Goal: Task Accomplishment & Management: Manage account settings

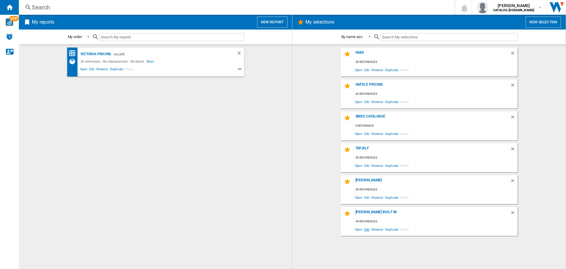
click at [366, 227] on span "Edit" at bounding box center [366, 229] width 7 height 8
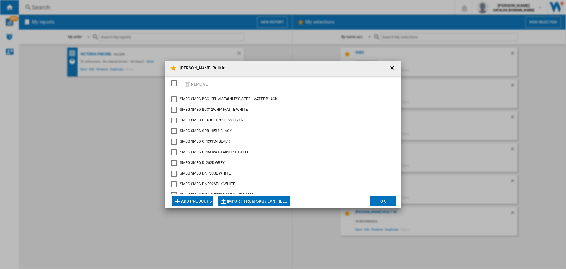
click at [211, 85] on div "Remove" at bounding box center [283, 84] width 236 height 18
click at [195, 198] on button "Add products" at bounding box center [192, 200] width 41 height 11
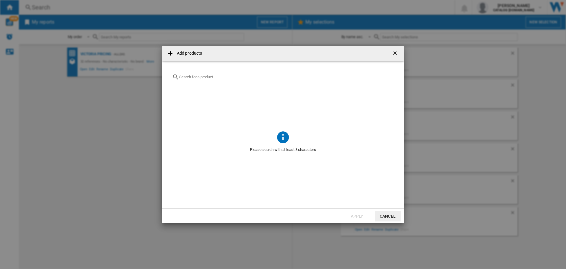
click at [205, 81] on div at bounding box center [283, 77] width 228 height 14
click at [199, 77] on input "text" at bounding box center [286, 77] width 215 height 4
click at [196, 76] on input "di26" at bounding box center [283, 77] width 208 height 4
type input "d"
type input "wnp96slaa"
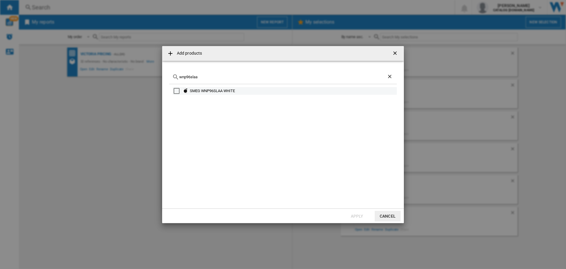
click at [216, 92] on div "SMEG WNP96SLAA WHITE" at bounding box center [293, 91] width 206 height 6
click at [358, 216] on button "Apply" at bounding box center [357, 215] width 26 height 11
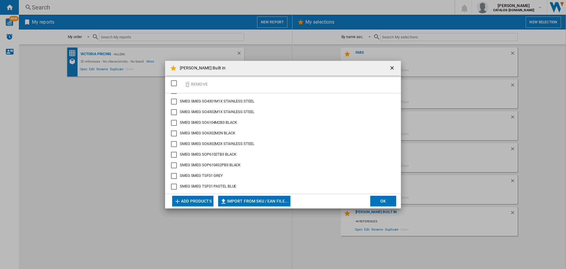
scroll to position [373, 0]
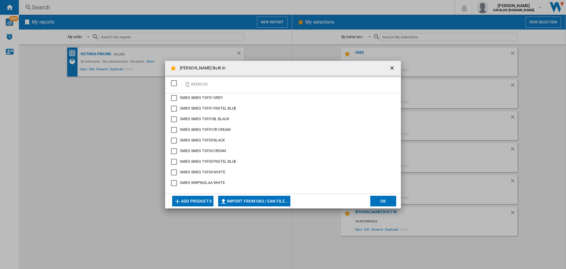
click at [393, 68] on ng-md-icon "getI18NText('BUTTONS.CLOSE_DIALOG')" at bounding box center [392, 68] width 7 height 7
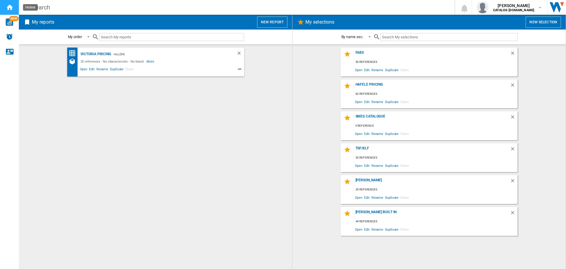
click at [7, 6] on ng-md-icon "Home" at bounding box center [9, 7] width 7 height 7
click at [363, 212] on div "[PERSON_NAME] Built In" at bounding box center [432, 214] width 156 height 8
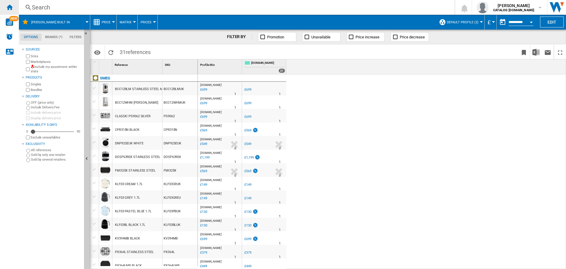
click at [9, 9] on ng-md-icon "Home" at bounding box center [9, 7] width 7 height 7
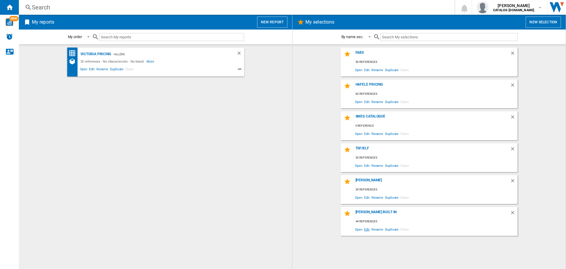
click at [367, 227] on span "Edit" at bounding box center [366, 229] width 7 height 8
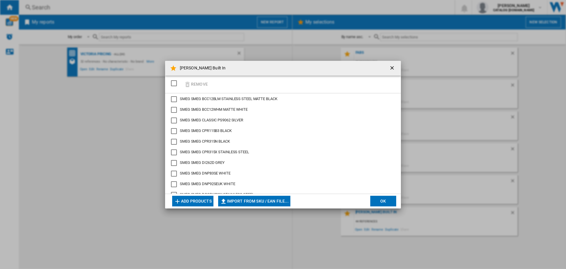
click at [239, 88] on div "Remove" at bounding box center [283, 84] width 236 height 18
click at [192, 200] on button "Add products" at bounding box center [192, 200] width 41 height 11
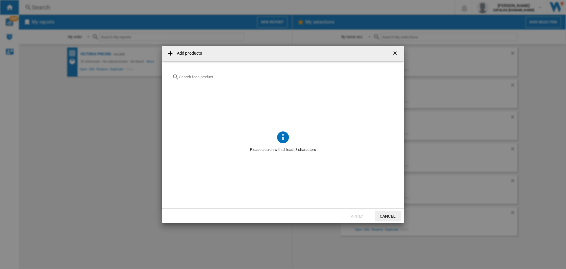
click at [222, 75] on input "Add products ..." at bounding box center [286, 77] width 215 height 4
paste input "PS9062"
type input "PS9062"
click at [214, 79] on div "PS9062" at bounding box center [283, 77] width 228 height 14
click at [389, 76] on ng-md-icon "Clear search" at bounding box center [390, 76] width 7 height 7
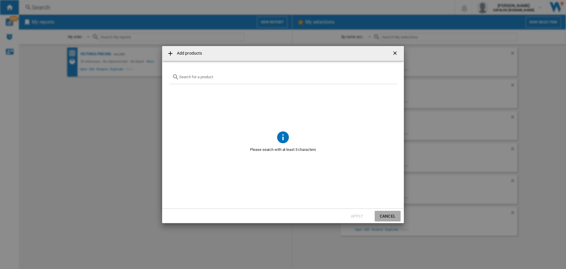
click at [386, 215] on button "Cancel" at bounding box center [388, 215] width 26 height 11
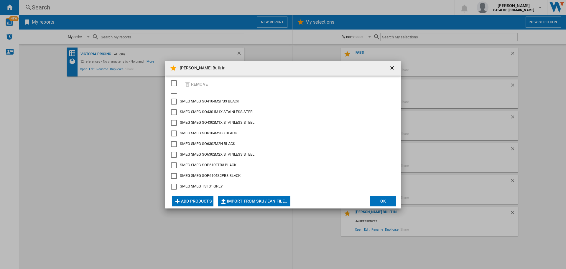
scroll to position [373, 0]
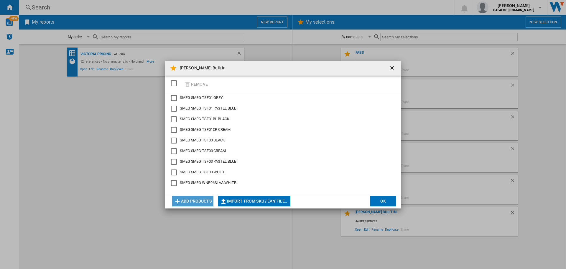
click at [184, 203] on button "Add products" at bounding box center [192, 200] width 41 height 11
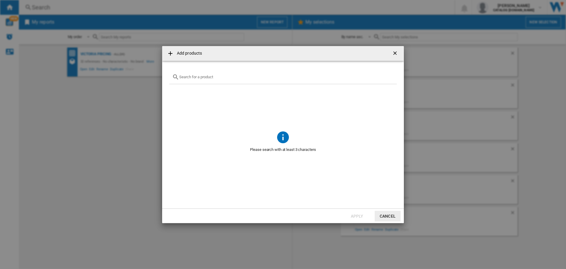
click at [217, 78] on input "Add products ..." at bounding box center [286, 77] width 215 height 4
paste input "WDN064SLDUK"
type input "WDN064SLDUK"
click at [177, 90] on div "Select" at bounding box center [177, 91] width 6 height 6
click at [353, 215] on button "Apply" at bounding box center [357, 215] width 26 height 11
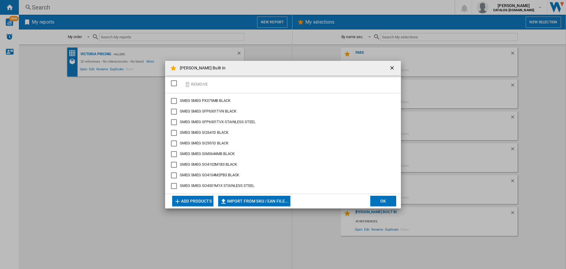
scroll to position [206, 0]
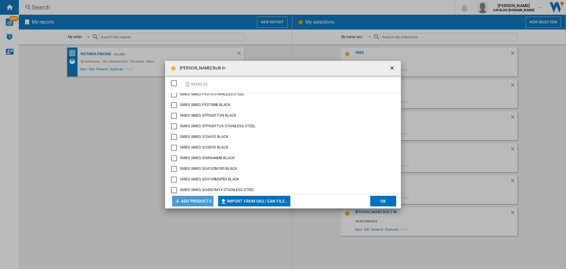
click at [193, 202] on button "Add products" at bounding box center [192, 200] width 41 height 11
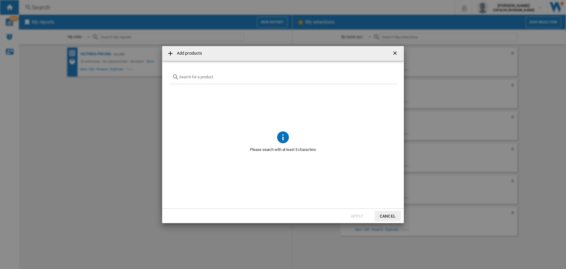
click at [234, 78] on input "Add products ..." at bounding box center [286, 77] width 215 height 4
paste input "SFP6301TVX"
drag, startPoint x: 218, startPoint y: 78, endPoint x: 127, endPoint y: 72, distance: 91.2
click at [127, 72] on div "Add products SFP6301TVX No reference matches your query Apply Cancel" at bounding box center [283, 134] width 566 height 269
paste input "O6302M2"
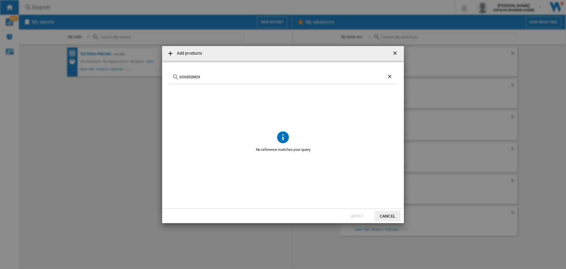
drag, startPoint x: 205, startPoint y: 78, endPoint x: 81, endPoint y: 58, distance: 125.9
click at [81, 58] on div "Add products SO6302M2X No reference matches your query Apply Cancel" at bounding box center [283, 134] width 566 height 269
paste input "4301M1"
type input "SO4301M1X"
click at [387, 214] on button "Cancel" at bounding box center [388, 215] width 26 height 11
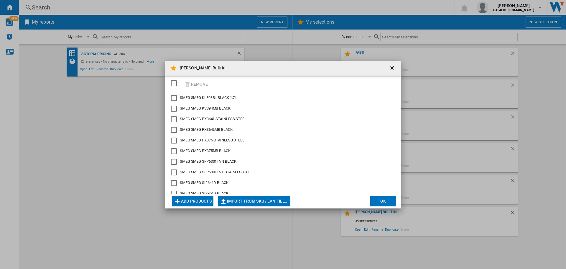
scroll to position [147, 0]
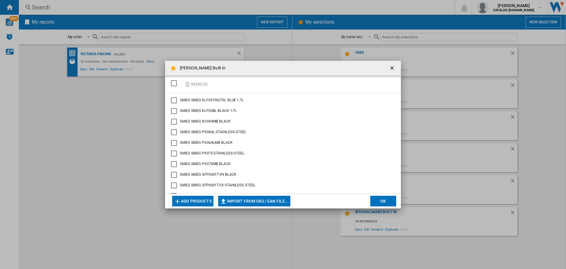
click at [218, 84] on div "Remove" at bounding box center [283, 84] width 236 height 18
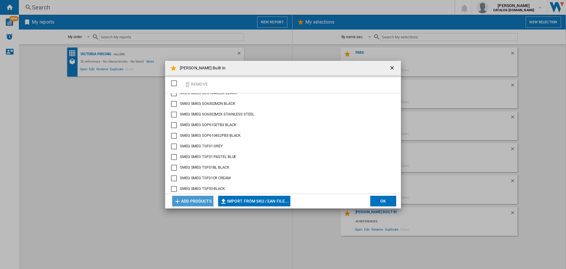
click at [199, 199] on button "Add products" at bounding box center [192, 200] width 41 height 11
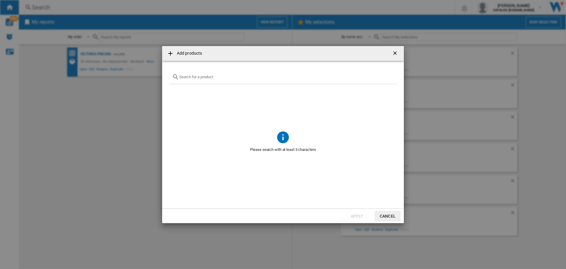
click at [213, 77] on input "Add products ..." at bounding box center [286, 77] width 215 height 4
paste input "SO4301M1N"
type input "SO4301M1N"
click at [387, 212] on button "Cancel" at bounding box center [388, 215] width 26 height 11
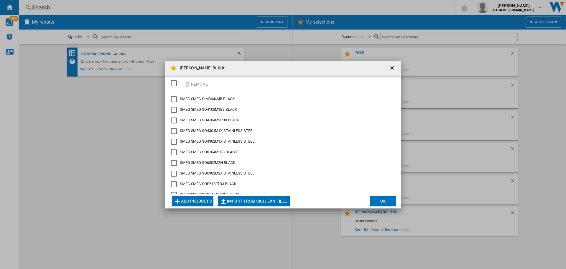
scroll to position [295, 0]
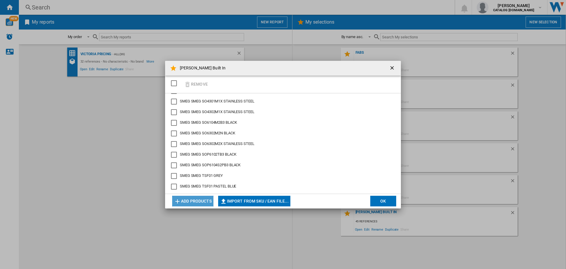
click at [192, 201] on button "Add products" at bounding box center [192, 200] width 41 height 11
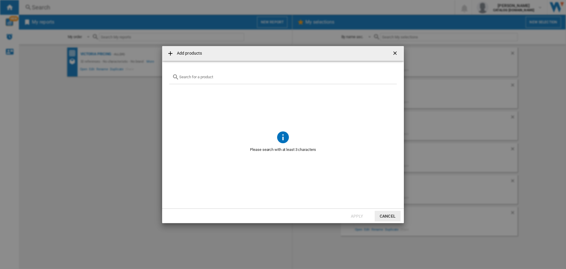
click at [201, 79] on div "Add products ..." at bounding box center [283, 77] width 228 height 14
click at [200, 75] on input "Add products ..." at bounding box center [286, 77] width 215 height 4
paste input "SO6102M2B3"
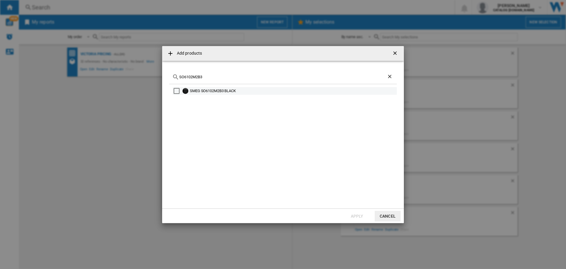
type input "SO6102M2B3"
click at [174, 92] on div "Select" at bounding box center [177, 91] width 6 height 6
drag, startPoint x: 208, startPoint y: 78, endPoint x: 93, endPoint y: 62, distance: 116.0
click at [93, 62] on div "Add products SO6102M2B3 SMEG SO6102M2B3 BLACK Apply Cancel" at bounding box center [283, 134] width 566 height 269
click at [352, 215] on button "Apply" at bounding box center [357, 215] width 26 height 11
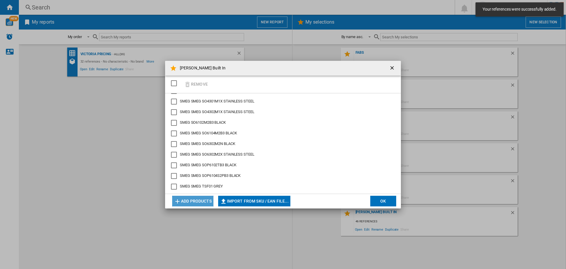
click at [182, 199] on button "Add products" at bounding box center [192, 200] width 41 height 11
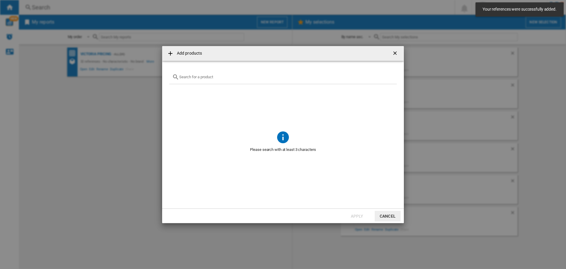
click at [210, 76] on input "Add products ..." at bounding box center [286, 77] width 215 height 4
paste input "SO6102M2B3"
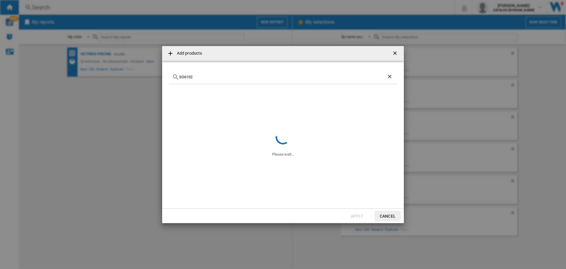
type input "SO6102"
click at [391, 75] on ng-md-icon "Clear search" at bounding box center [390, 76] width 7 height 7
click at [335, 78] on input "Add products ..." at bounding box center [286, 77] width 215 height 4
paste input "SO4102M1B3"
drag, startPoint x: 217, startPoint y: 76, endPoint x: 4, endPoint y: 37, distance: 217.0
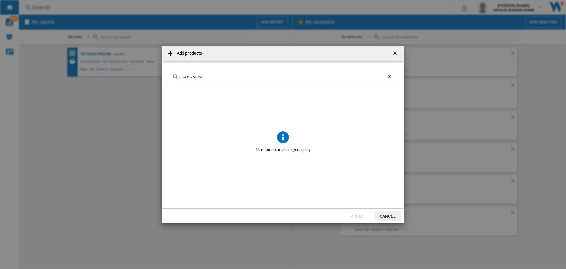
click at [4, 37] on div "Add products SO4102M1B3 No reference matches your query Apply Cancel" at bounding box center [283, 134] width 566 height 269
paste input "4M2P"
click at [212, 74] on div "SO4104M2PB3" at bounding box center [283, 77] width 228 height 14
drag, startPoint x: 212, startPoint y: 78, endPoint x: 136, endPoint y: 66, distance: 77.0
click at [135, 69] on div "Add products SO4104M2PB3 No reference matches your query Apply Cancel" at bounding box center [283, 134] width 566 height 269
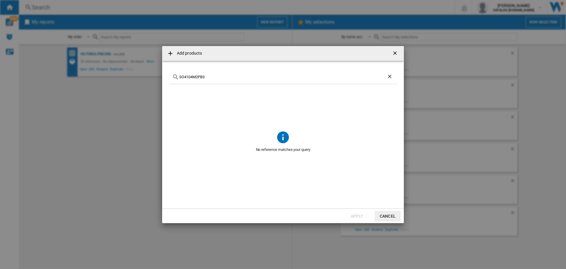
paste input "6"
drag, startPoint x: 210, startPoint y: 80, endPoint x: 35, endPoint y: 67, distance: 175.6
click at [35, 67] on div "Add products SO6104M2PB3 No reference matches your query Apply Cancel" at bounding box center [283, 134] width 566 height 269
drag, startPoint x: 216, startPoint y: 80, endPoint x: 25, endPoint y: 55, distance: 193.1
click at [25, 55] on div "Add products SO6104M2PB3 No reference matches your query Apply Cancel" at bounding box center [283, 134] width 566 height 269
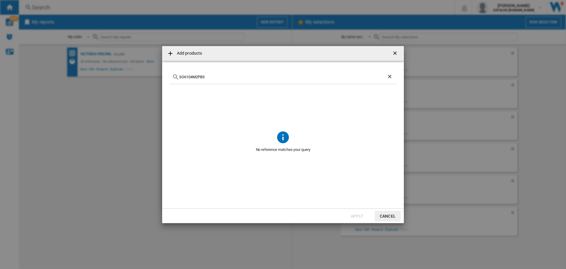
drag, startPoint x: 213, startPoint y: 76, endPoint x: 58, endPoint y: 65, distance: 154.8
click at [58, 65] on div "Add products SO6104M2PB3 No reference matches your query Apply Cancel" at bounding box center [283, 134] width 566 height 269
paste input "P6104S"
type input "SOP6104S2PB3"
click at [390, 76] on ng-md-icon "Clear search" at bounding box center [390, 76] width 7 height 7
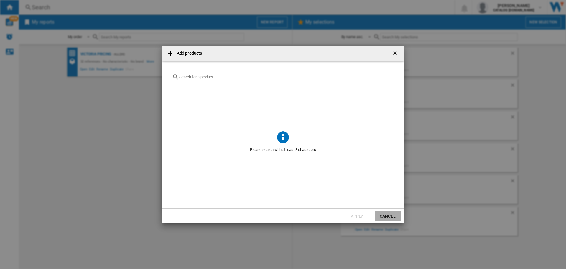
click at [383, 216] on button "Cancel" at bounding box center [388, 215] width 26 height 11
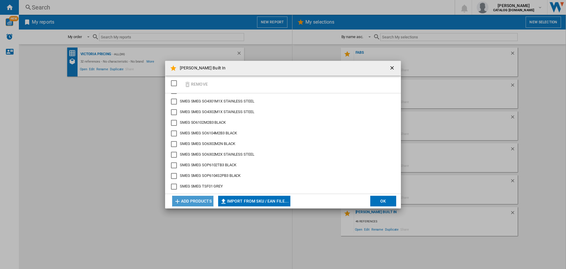
click at [189, 202] on button "Add products" at bounding box center [192, 200] width 41 height 11
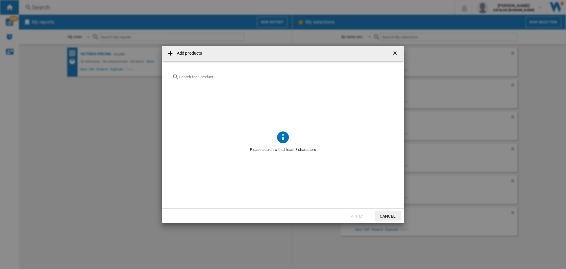
click at [205, 78] on input "Add products ..." at bounding box center [286, 77] width 215 height 4
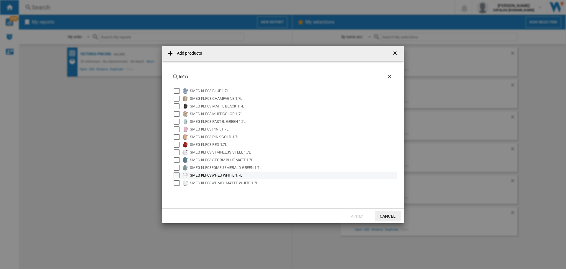
click at [220, 176] on div "SMEG KLF03WHEU WHITE 1.7L" at bounding box center [293, 175] width 206 height 6
drag, startPoint x: 212, startPoint y: 76, endPoint x: 145, endPoint y: 65, distance: 67.4
click at [145, 65] on div "Add products klf03 SMEG KLF03 BLUE 1.7L SMEG KLF03 CHAMPAGNE 1.7L SMEG KLF03 MA…" at bounding box center [283, 134] width 566 height 269
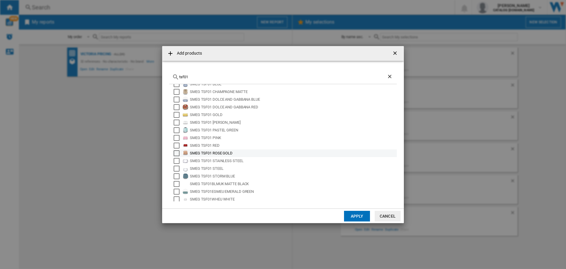
scroll to position [9, 0]
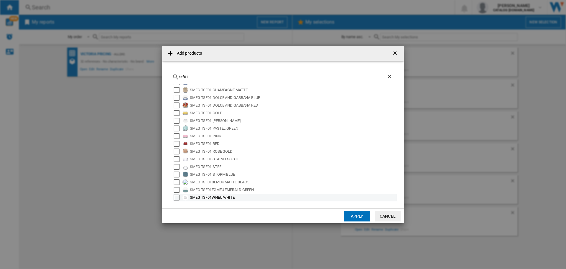
click at [173, 196] on div "SMEG TSF01WHEU WHITE" at bounding box center [285, 197] width 224 height 8
click at [197, 78] on input "tsf01" at bounding box center [283, 77] width 208 height 4
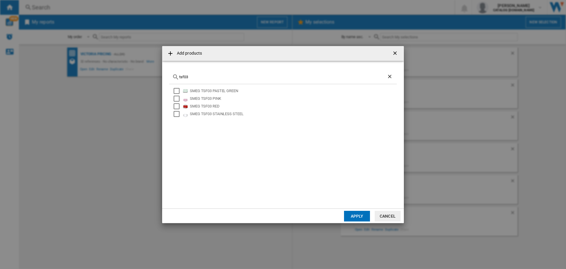
type input "tsf03"
click at [361, 215] on button "Apply" at bounding box center [357, 215] width 26 height 11
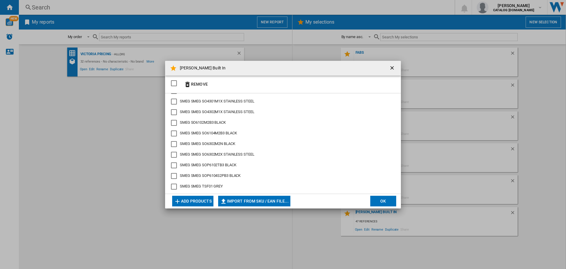
click at [382, 202] on button "OK" at bounding box center [383, 200] width 26 height 11
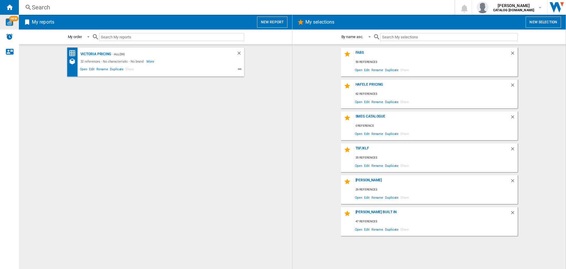
click at [10, 23] on img "WiseCard" at bounding box center [10, 22] width 8 height 8
click at [278, 19] on button "New report" at bounding box center [272, 22] width 30 height 11
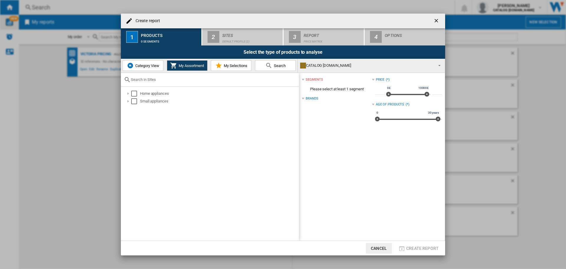
click at [230, 66] on span "My Selections" at bounding box center [234, 65] width 25 height 4
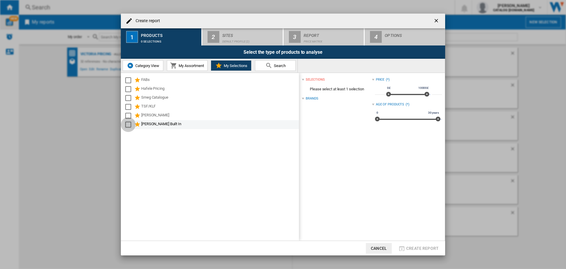
click at [128, 123] on div "Select" at bounding box center [128, 124] width 6 height 6
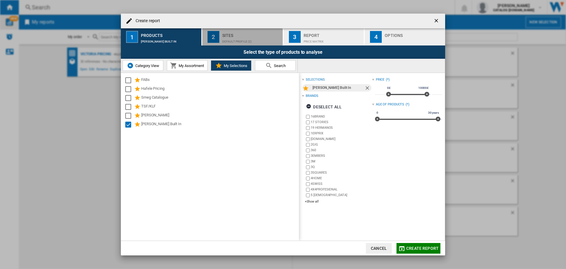
click at [244, 32] on div "Sites" at bounding box center [251, 34] width 58 height 6
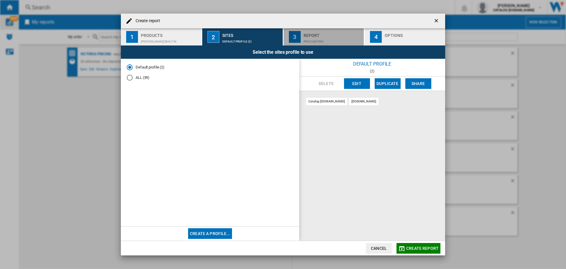
click at [319, 40] on div "Price Matrix" at bounding box center [333, 40] width 58 height 6
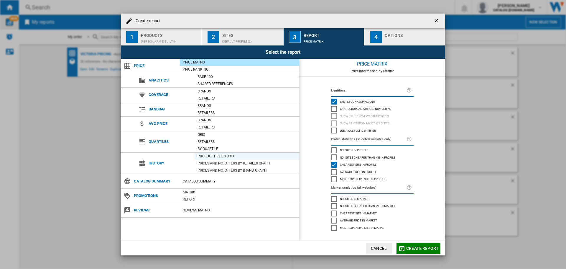
click at [215, 153] on div "Product prices grid" at bounding box center [247, 156] width 105 height 6
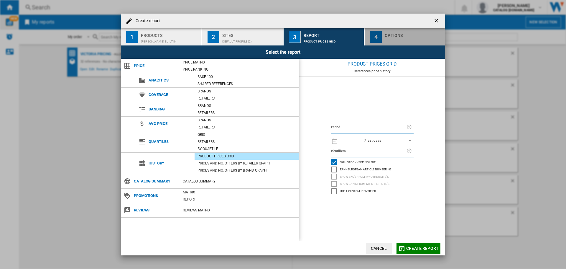
click at [381, 34] on div "4" at bounding box center [376, 37] width 12 height 12
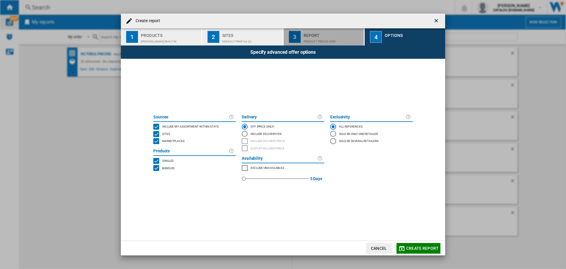
click at [345, 35] on div "Report" at bounding box center [333, 34] width 58 height 6
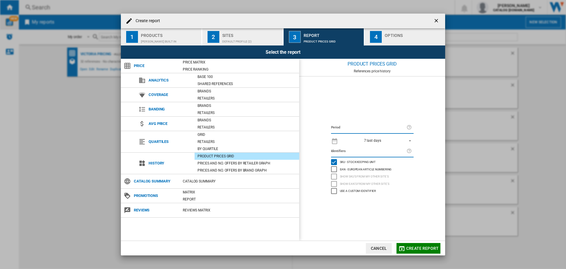
click at [409, 140] on span "REPORTS.WIZARD.STEPS.REPORT.STEPS.REPORT_OPTIONS.PERIOD: 7 last days" at bounding box center [408, 139] width 7 height 5
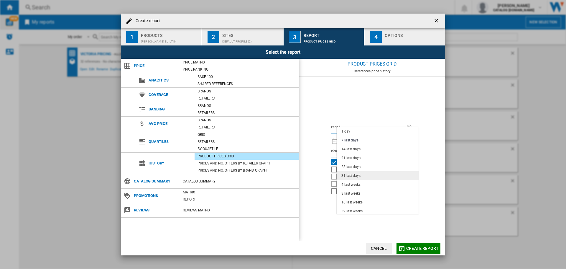
click at [352, 172] on md-option "31 last days" at bounding box center [378, 175] width 82 height 9
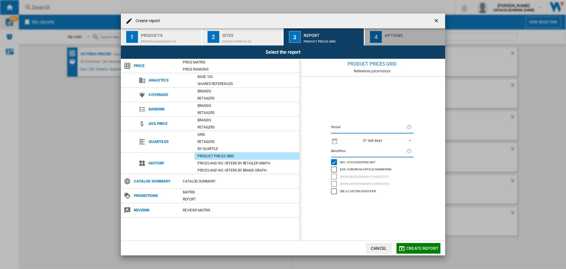
click at [398, 34] on div "Options" at bounding box center [414, 34] width 58 height 6
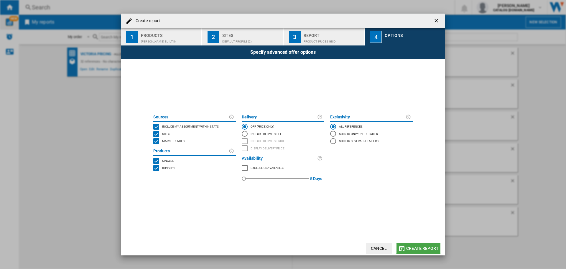
click at [423, 252] on button "Create report" at bounding box center [418, 248] width 44 height 11
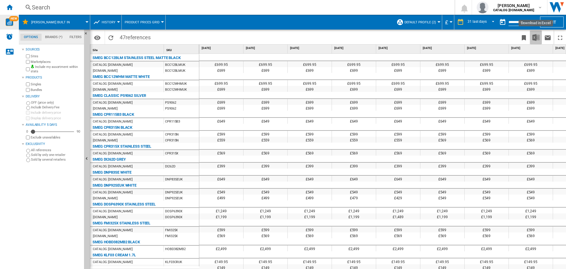
click at [533, 37] on img "Download in Excel" at bounding box center [535, 37] width 7 height 7
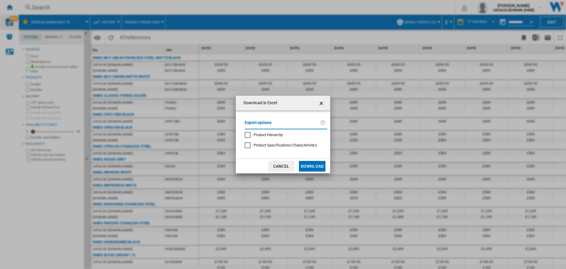
click at [308, 168] on button "Download" at bounding box center [312, 166] width 27 height 11
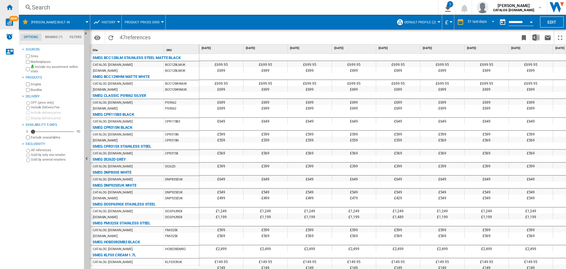
click at [5, 6] on div "Home" at bounding box center [9, 7] width 19 height 15
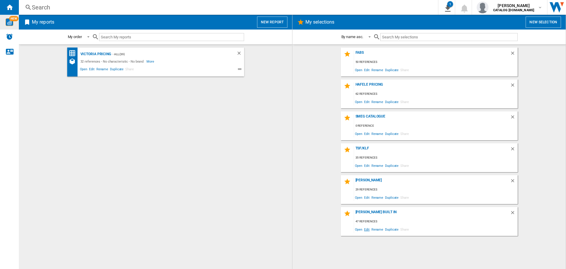
click at [367, 229] on span "Edit" at bounding box center [366, 229] width 7 height 8
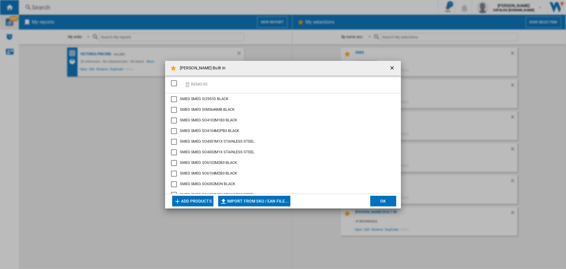
scroll to position [295, 0]
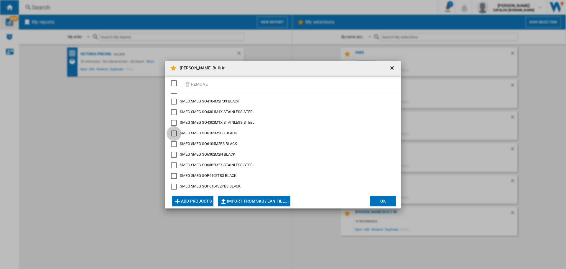
click at [174, 132] on div "SMEG SO6102M2B3 BLACK" at bounding box center [174, 133] width 6 height 6
click at [174, 135] on div "SMEG SO6102M2B3 BLACK" at bounding box center [174, 133] width 6 height 6
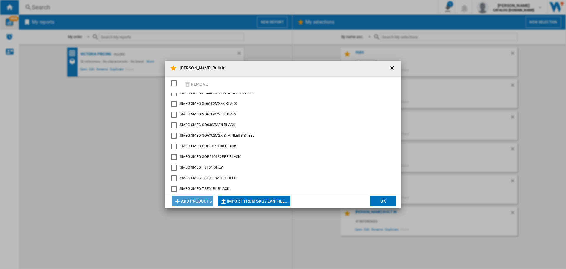
click at [189, 203] on button "Add products" at bounding box center [192, 200] width 41 height 11
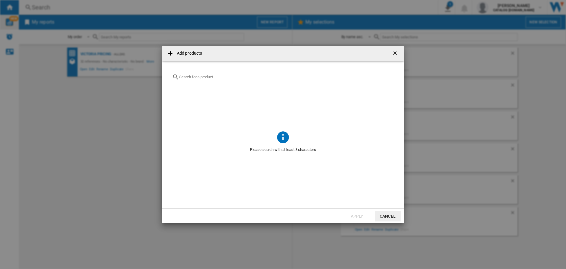
click at [218, 79] on input "text" at bounding box center [286, 77] width 215 height 4
paste input "SOP6102M2B3"
type input "SOP6102M2B3"
click at [390, 77] on ng-md-icon "Clear search" at bounding box center [390, 76] width 7 height 7
click at [388, 212] on button "Cancel" at bounding box center [388, 215] width 26 height 11
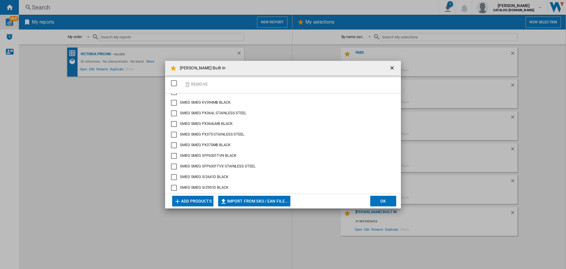
scroll to position [206, 0]
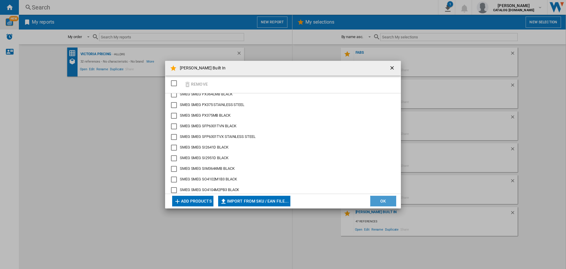
click at [381, 201] on button "OK" at bounding box center [383, 200] width 26 height 11
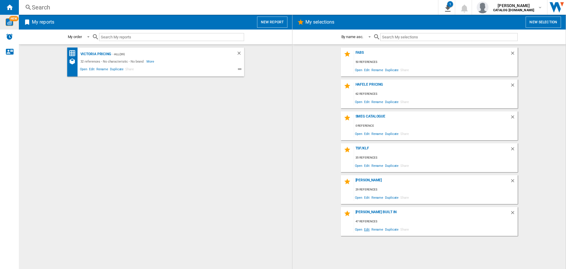
click at [365, 228] on span "Edit" at bounding box center [366, 229] width 7 height 8
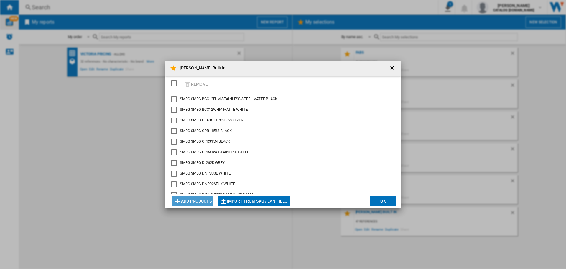
click at [191, 199] on button "Add products" at bounding box center [192, 200] width 41 height 11
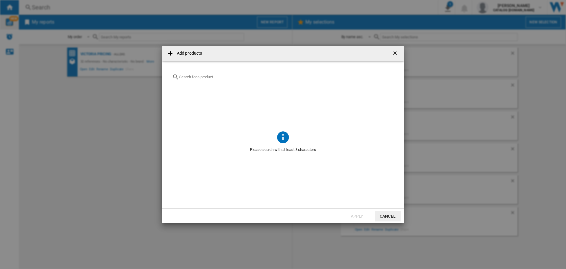
click at [203, 81] on div "Add products ..." at bounding box center [283, 77] width 228 height 14
click at [202, 78] on input "Add products ..." at bounding box center [286, 77] width 215 height 4
type input "ps906"
drag, startPoint x: 385, startPoint y: 214, endPoint x: 411, endPoint y: 209, distance: 26.4
click at [385, 214] on button "Cancel" at bounding box center [388, 215] width 26 height 11
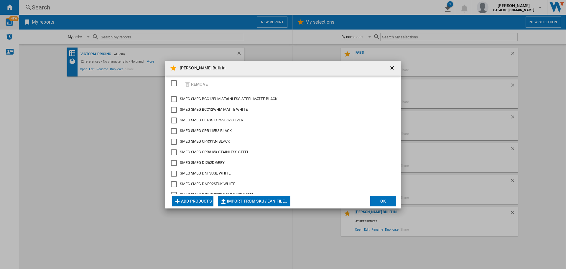
click at [378, 199] on button "OK" at bounding box center [383, 200] width 26 height 11
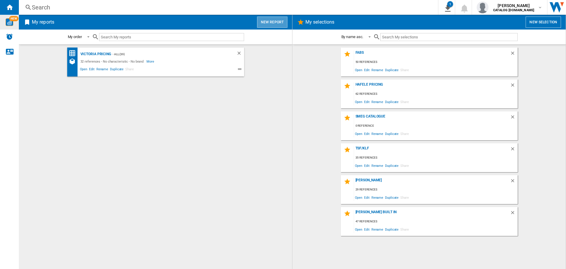
click at [279, 23] on button "New report" at bounding box center [272, 22] width 30 height 11
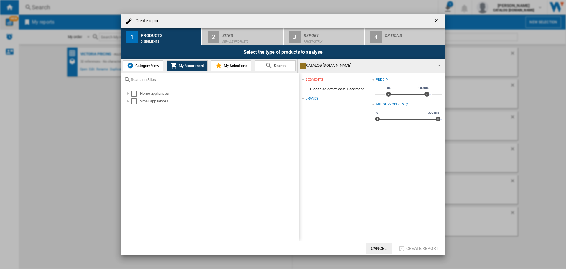
click at [239, 62] on button "My Selections" at bounding box center [231, 65] width 41 height 11
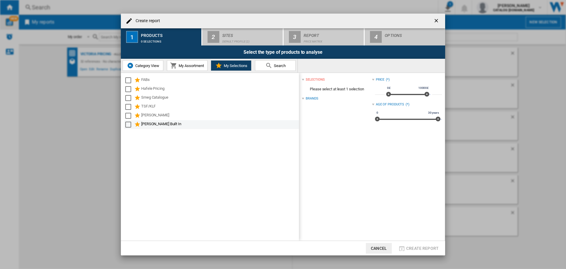
click at [129, 124] on div "Select" at bounding box center [128, 124] width 6 height 6
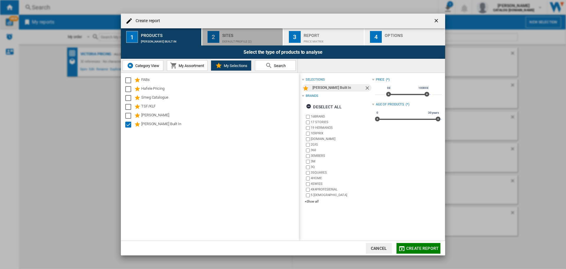
click at [264, 32] on div "Sites" at bounding box center [251, 34] width 58 height 6
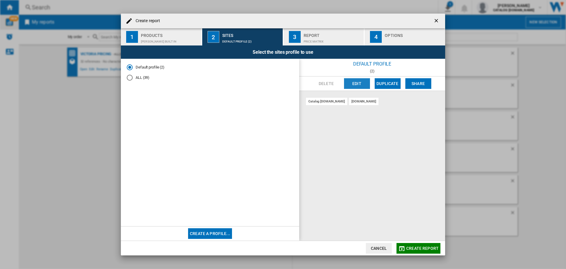
click at [352, 85] on button "Edit" at bounding box center [357, 83] width 26 height 11
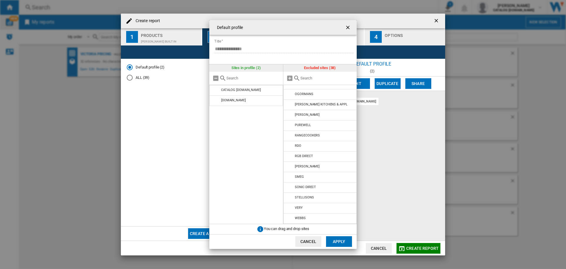
scroll to position [0, 0]
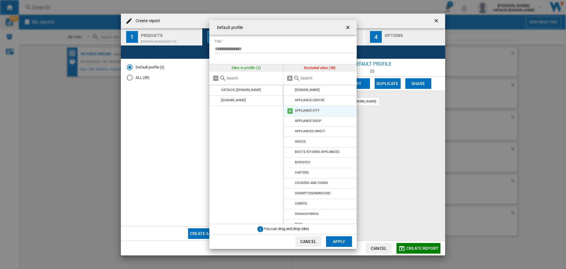
click at [289, 111] on md-icon at bounding box center [289, 110] width 7 height 7
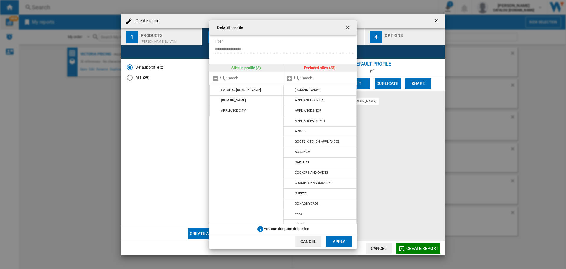
click at [340, 243] on button "Apply" at bounding box center [339, 241] width 26 height 11
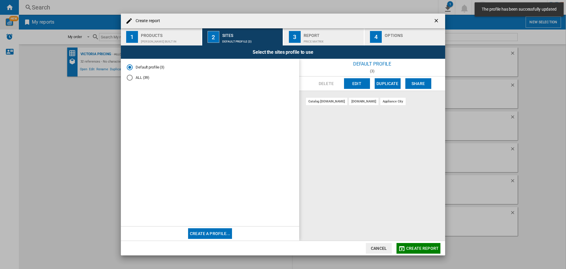
click at [312, 36] on div "Report" at bounding box center [333, 34] width 58 height 6
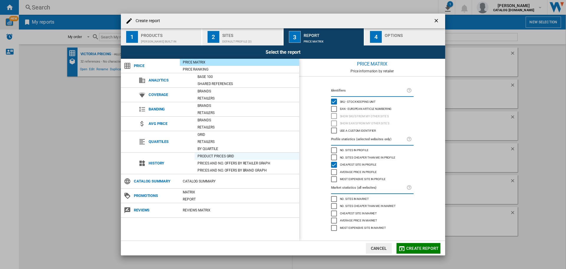
click at [213, 153] on div "Product prices grid" at bounding box center [247, 156] width 105 height 6
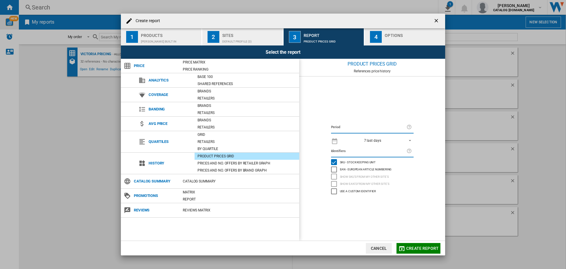
drag, startPoint x: 376, startPoint y: 38, endPoint x: 332, endPoint y: 39, distance: 43.4
click at [332, 39] on div "1 Products [PERSON_NAME] Built In 2 Sites Default profile (3) 3 Report Product …" at bounding box center [283, 36] width 324 height 17
click at [409, 139] on span "REPORTS.WIZARD.STEPS.REPORT.STEPS.REPORT_OPTIONS.PERIOD: 7 last days" at bounding box center [408, 139] width 7 height 5
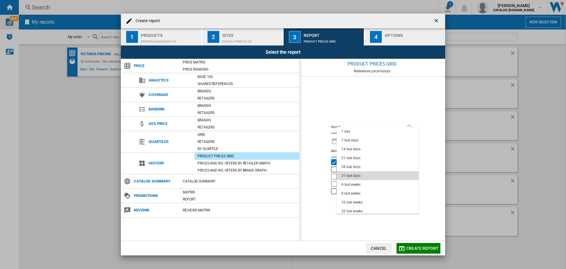
click at [343, 176] on div "31 last days" at bounding box center [350, 175] width 19 height 5
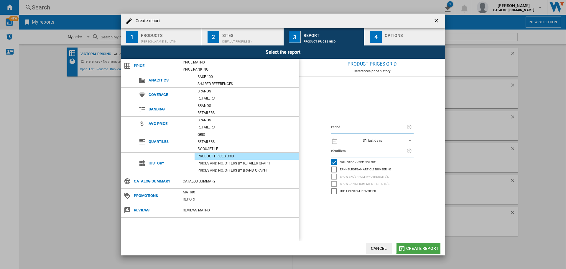
click at [410, 248] on span "Create report" at bounding box center [422, 248] width 32 height 5
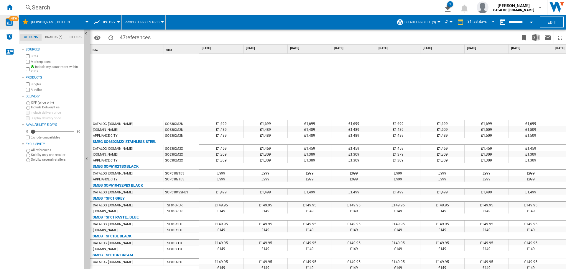
scroll to position [678, 0]
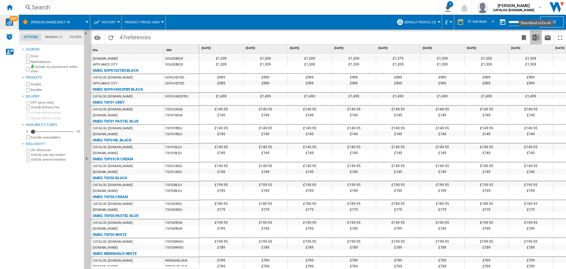
click at [537, 37] on img "Download in Excel" at bounding box center [535, 37] width 7 height 7
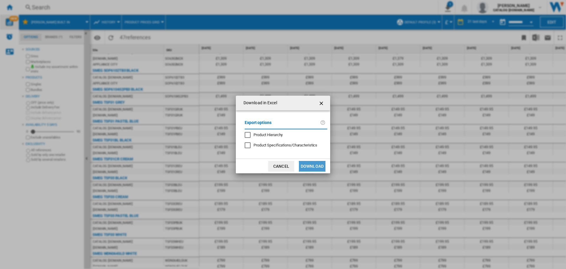
click at [307, 162] on button "Download" at bounding box center [312, 166] width 27 height 11
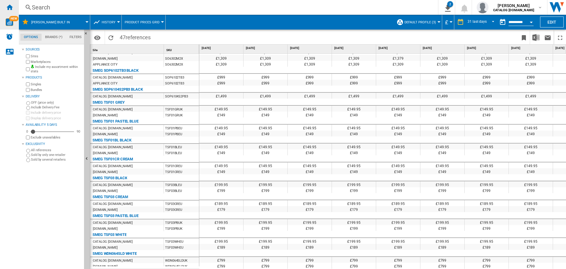
click at [12, 4] on ng-md-icon "Home" at bounding box center [9, 7] width 7 height 7
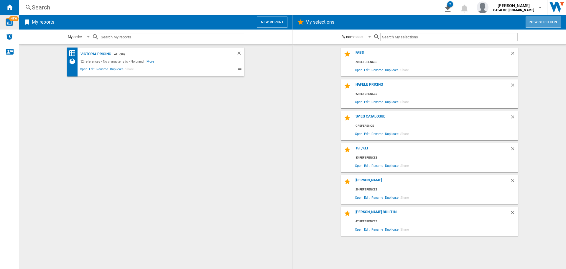
click at [536, 22] on button "New selection" at bounding box center [543, 22] width 35 height 11
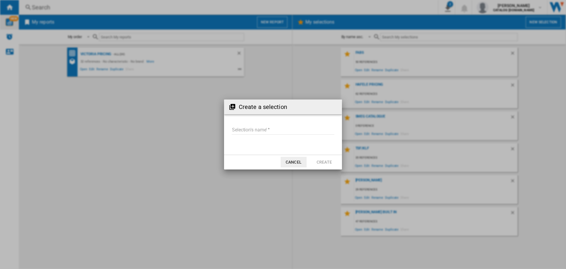
drag, startPoint x: 252, startPoint y: 131, endPoint x: 258, endPoint y: 123, distance: 9.6
click at [257, 123] on form "Selection's name'" at bounding box center [283, 131] width 118 height 22
type input "*******"
click at [318, 162] on button "Create" at bounding box center [324, 162] width 26 height 11
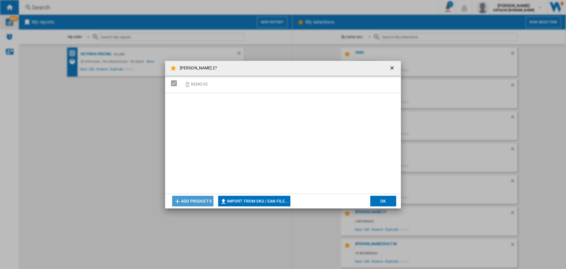
click at [190, 197] on button "Add products" at bounding box center [192, 200] width 41 height 11
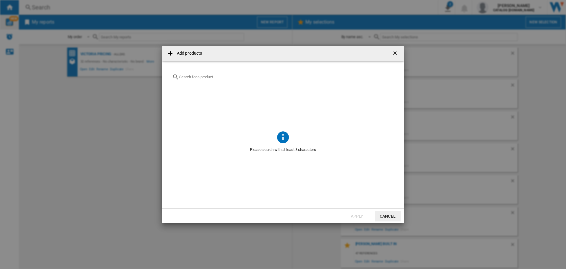
click at [195, 74] on div "Add products ..." at bounding box center [283, 77] width 228 height 14
click at [195, 75] on input "Add products ..." at bounding box center [286, 77] width 215 height 4
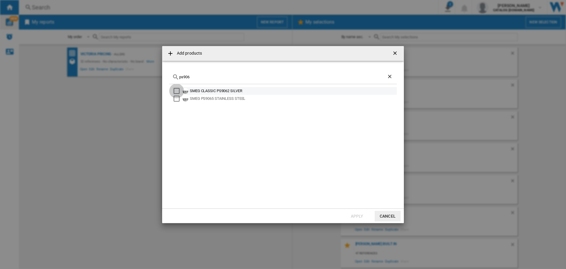
click at [176, 91] on div "Select" at bounding box center [177, 91] width 6 height 6
drag, startPoint x: 196, startPoint y: 78, endPoint x: 134, endPoint y: 70, distance: 62.1
click at [134, 70] on div "Add products ps906 SMEG CLASSIC PS9062 SILVER SMEG PS9065 STAINLESS STEEL Apply…" at bounding box center [283, 134] width 566 height 269
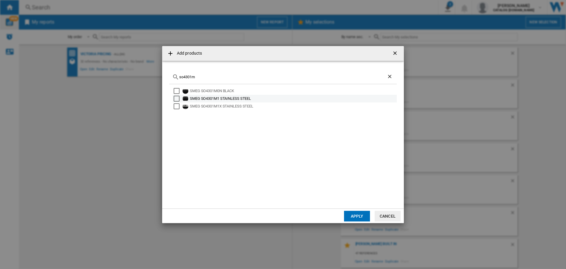
type input "so4301m"
click at [218, 96] on div "SMEG SO4301M1 STAINLESS STEEL" at bounding box center [293, 98] width 206 height 6
click at [353, 215] on button "Apply" at bounding box center [357, 215] width 26 height 11
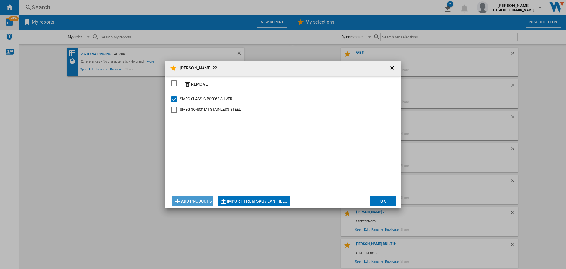
click at [199, 200] on button "Add products" at bounding box center [192, 200] width 41 height 11
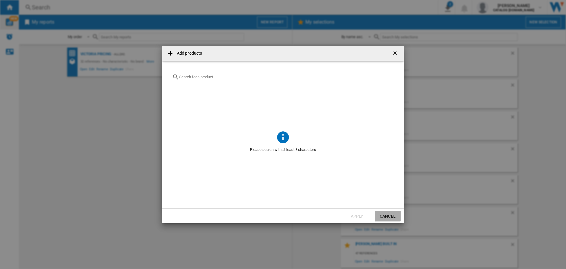
click at [386, 213] on button "Cancel" at bounding box center [388, 215] width 26 height 11
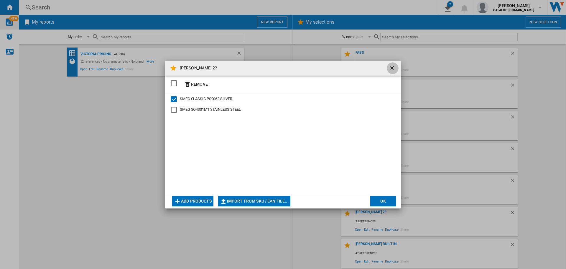
click at [392, 69] on ng-md-icon "getI18NText('BUTTONS.CLOSE_DIALOG')" at bounding box center [392, 68] width 7 height 7
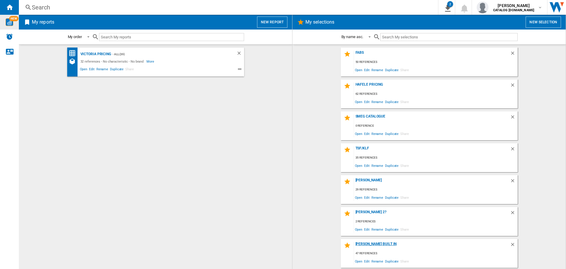
click at [368, 245] on div "[PERSON_NAME] Built In" at bounding box center [432, 245] width 156 height 8
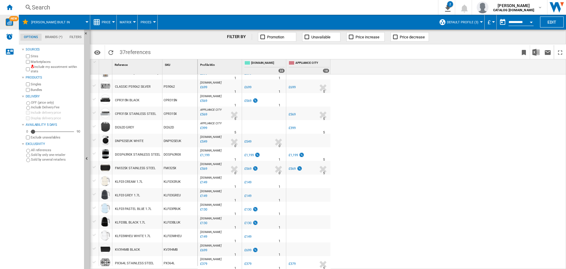
scroll to position [88, 0]
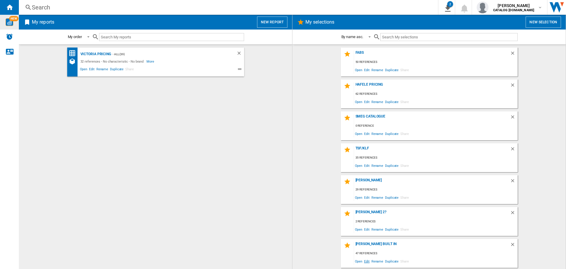
click at [366, 260] on span "Edit" at bounding box center [366, 261] width 7 height 8
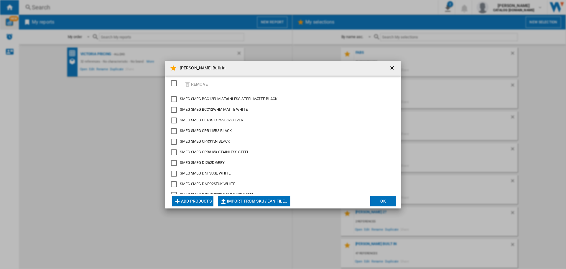
click at [214, 85] on div "Remove" at bounding box center [283, 84] width 236 height 18
click at [200, 202] on button "Add products" at bounding box center [192, 200] width 41 height 11
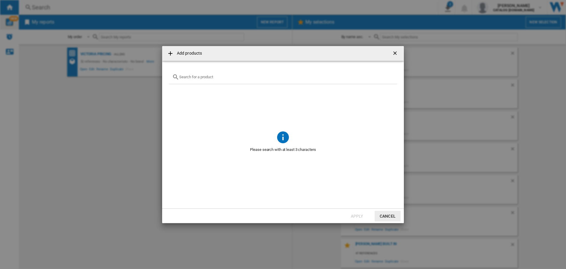
drag, startPoint x: 208, startPoint y: 79, endPoint x: 210, endPoint y: 76, distance: 3.6
click at [209, 76] on div "Add products ..." at bounding box center [283, 77] width 228 height 14
click at [209, 75] on input "Add products ..." at bounding box center [286, 77] width 215 height 4
type input "ps90"
click at [392, 75] on ng-md-icon "Clear search" at bounding box center [390, 76] width 7 height 7
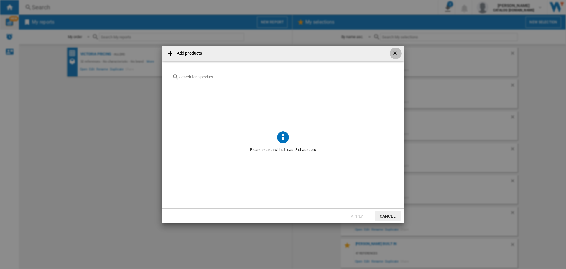
click at [396, 52] on ng-md-icon "getI18NText('BUTTONS.CLOSE_DIALOG')" at bounding box center [395, 53] width 7 height 7
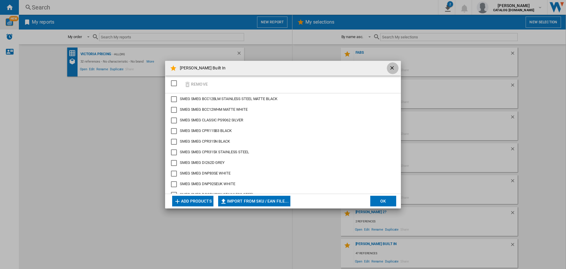
click at [390, 67] on ng-md-icon "getI18NText('BUTTONS.CLOSE_DIALOG')" at bounding box center [392, 68] width 7 height 7
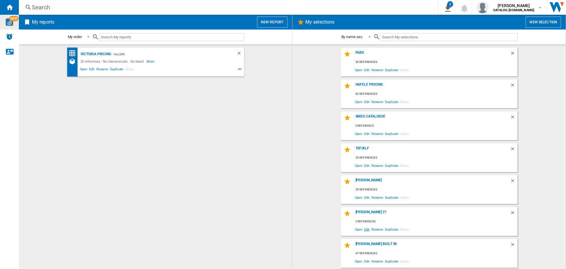
click at [367, 229] on span "Edit" at bounding box center [366, 229] width 7 height 8
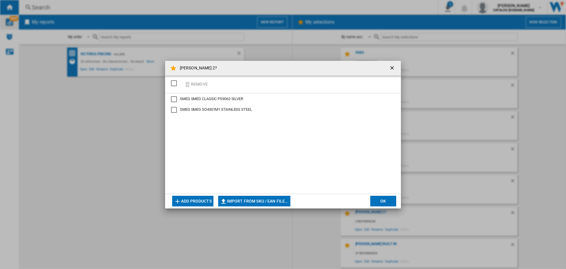
click at [186, 200] on button "Add products" at bounding box center [192, 200] width 41 height 11
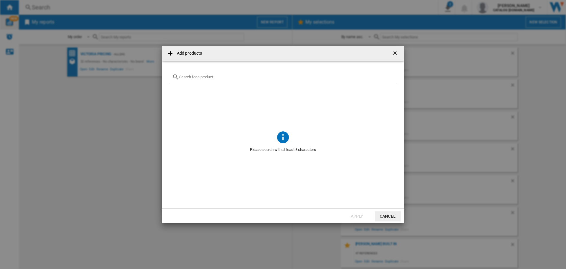
click at [225, 76] on input "Add products ..." at bounding box center [286, 77] width 215 height 4
paste input "DI262D"
drag, startPoint x: 177, startPoint y: 89, endPoint x: 212, endPoint y: 83, distance: 36.2
click at [177, 89] on div "Select" at bounding box center [177, 91] width 6 height 6
drag, startPoint x: 210, startPoint y: 75, endPoint x: 125, endPoint y: 63, distance: 86.3
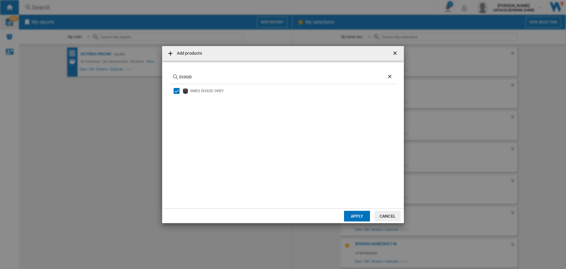
click at [125, 63] on div "Add products DI262D SMEG DI262D GREY Apply Cancel" at bounding box center [283, 134] width 566 height 269
paste input "OSP6390X"
click at [177, 90] on div "Select" at bounding box center [177, 91] width 6 height 6
drag, startPoint x: 206, startPoint y: 78, endPoint x: 126, endPoint y: 70, distance: 80.0
click at [126, 70] on div "Add products DOSP6390X SMEG DOSP6390X STAINLESS STEEL Apply Cancel" at bounding box center [283, 134] width 566 height 269
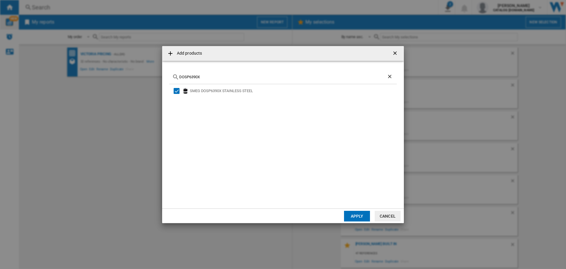
paste input "CPR315"
click at [174, 88] on div "Select" at bounding box center [177, 91] width 6 height 6
click at [215, 79] on div "CPR315X" at bounding box center [283, 77] width 228 height 14
click at [215, 77] on input "CPR315X" at bounding box center [283, 77] width 208 height 4
click at [174, 90] on div "Select" at bounding box center [177, 91] width 6 height 6
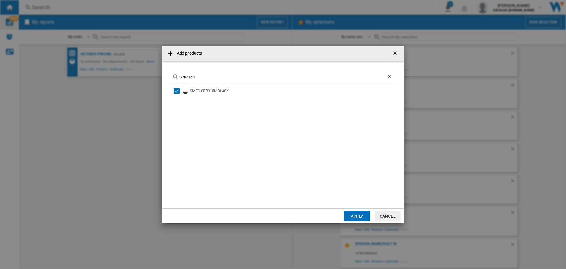
drag, startPoint x: 208, startPoint y: 77, endPoint x: 68, endPoint y: 54, distance: 141.6
click at [68, 54] on div "Add products CPR315n SMEG CPR315N BLACK Apply Cancel" at bounding box center [283, 134] width 566 height 269
paste input "115B3"
click at [176, 91] on div "Select" at bounding box center [177, 91] width 6 height 6
drag, startPoint x: 215, startPoint y: 79, endPoint x: 130, endPoint y: 69, distance: 85.2
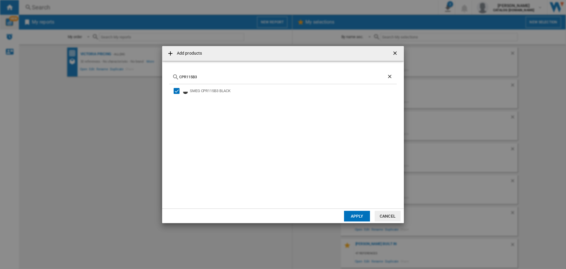
click at [130, 69] on div "Add products CPR115B3 SMEG CPR115B3 BLACK Apply Cancel" at bounding box center [283, 134] width 566 height 269
drag, startPoint x: 202, startPoint y: 75, endPoint x: 111, endPoint y: 59, distance: 92.3
click at [111, 59] on div "Add products CPR115B3 SMEG CPR115B3 BLACK Apply Cancel" at bounding box center [283, 134] width 566 height 269
paste input "PX364L"
click at [176, 91] on div "Select" at bounding box center [177, 91] width 6 height 6
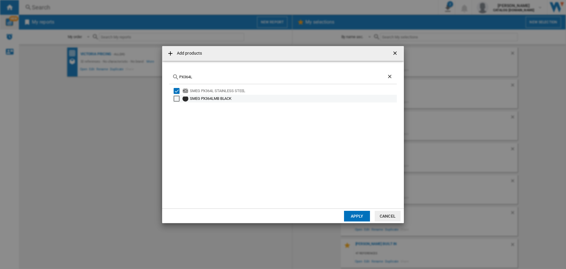
click at [178, 98] on div "Select" at bounding box center [177, 98] width 6 height 6
drag, startPoint x: 218, startPoint y: 75, endPoint x: 75, endPoint y: 50, distance: 144.9
click at [75, 50] on div "Add products PX364L SMEG PX364L STAINLESS STEEL SMEG PX364LMB BLACK Apply Cancel" at bounding box center [283, 134] width 566 height 269
paste input "75"
drag, startPoint x: 194, startPoint y: 92, endPoint x: 191, endPoint y: 98, distance: 7.5
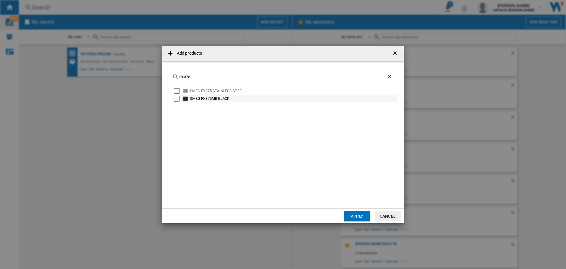
click at [194, 92] on div "SMEG PX375 STAINLESS STEEL" at bounding box center [293, 91] width 206 height 6
click at [191, 99] on div "SMEG PX375MB BLACK" at bounding box center [293, 98] width 206 height 6
click at [192, 80] on div "PX375" at bounding box center [283, 77] width 228 height 14
drag, startPoint x: 193, startPoint y: 78, endPoint x: 113, endPoint y: 49, distance: 85.7
click at [110, 60] on div "Add products PX375 SMEG PX375 STAINLESS STEEL SMEG PX375MB BLACK Apply Cancel" at bounding box center [283, 134] width 566 height 269
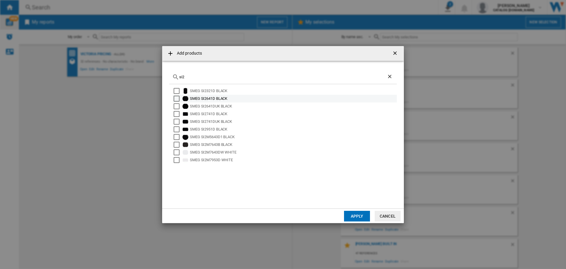
click at [176, 97] on div "Select" at bounding box center [177, 98] width 6 height 6
click at [176, 126] on div "SMEG SI2951D BLACK" at bounding box center [285, 129] width 224 height 8
click at [177, 130] on div "Select" at bounding box center [177, 129] width 6 height 6
drag, startPoint x: 188, startPoint y: 77, endPoint x: 151, endPoint y: 68, distance: 37.3
click at [151, 68] on div "Add products si2 SMEG SI2321D BLACK SMEG SI2641D BLACK SMEG SI2641DUK BLACK SME…" at bounding box center [283, 134] width 566 height 269
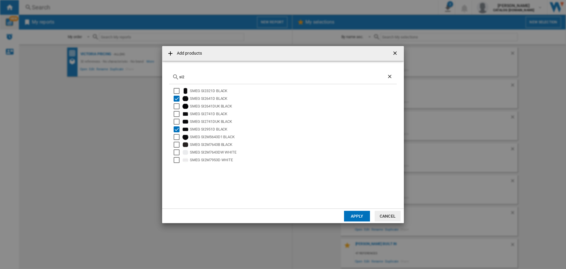
paste input "HOBD382MB"
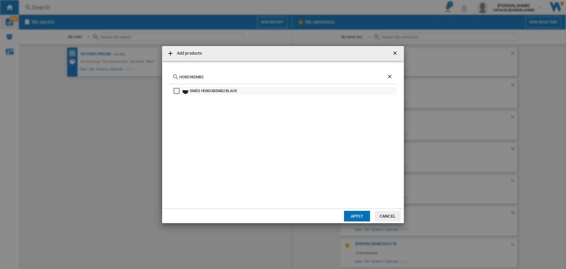
click at [178, 90] on div "Select" at bounding box center [177, 91] width 6 height 6
drag, startPoint x: 230, startPoint y: 76, endPoint x: 105, endPoint y: 57, distance: 126.7
click at [105, 57] on div "Add products HOBD382MB2 SMEG HOBD382MB2 BLACK Apply Cancel" at bounding box center [283, 134] width 566 height 269
paste input "SIM3644MB"
type input "SIM3644MB"
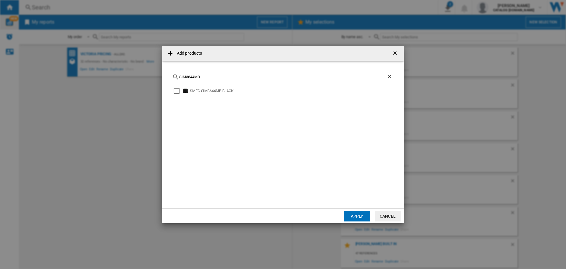
drag, startPoint x: 200, startPoint y: 89, endPoint x: 316, endPoint y: 164, distance: 137.9
click at [200, 89] on div "SMEG SIM3644MB BLACK" at bounding box center [293, 91] width 206 height 6
click at [355, 214] on button "Apply" at bounding box center [357, 215] width 26 height 11
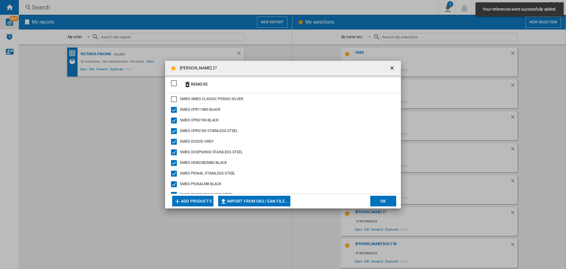
scroll to position [29, 0]
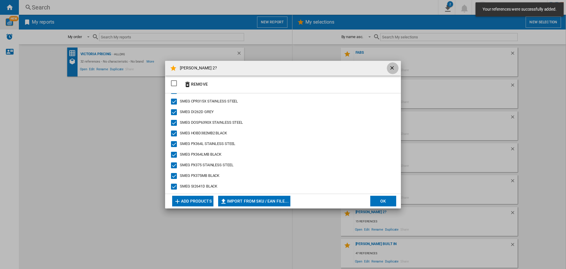
click at [392, 65] on ng-md-icon "getI18NText('BUTTONS.CLOSE_DIALOG')" at bounding box center [392, 68] width 7 height 7
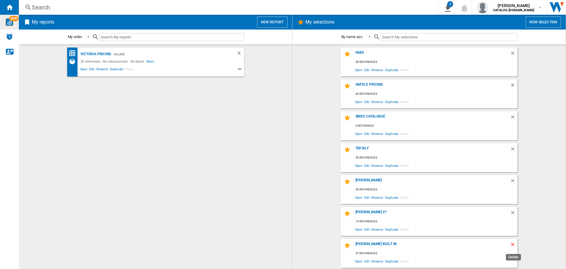
click at [511, 244] on ng-md-icon "Delete" at bounding box center [513, 244] width 7 height 7
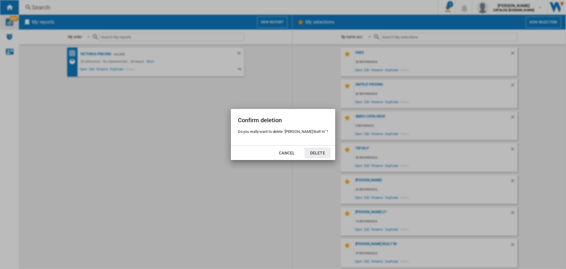
click at [306, 153] on button "Delete" at bounding box center [317, 152] width 26 height 11
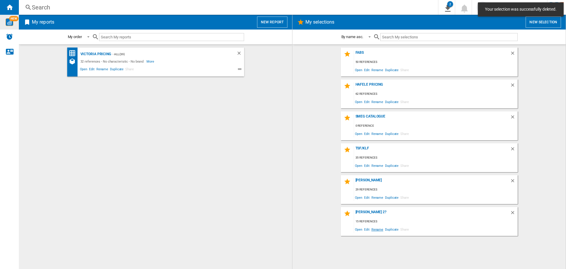
click at [376, 230] on span "Rename" at bounding box center [377, 229] width 14 height 8
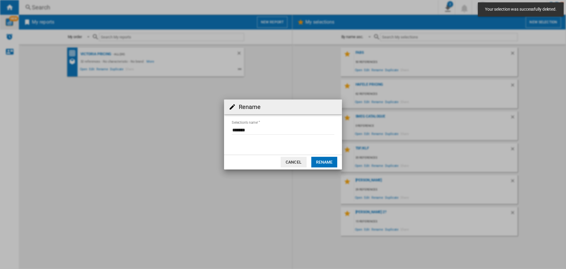
click at [257, 131] on input "Selection's name'" at bounding box center [283, 130] width 103 height 9
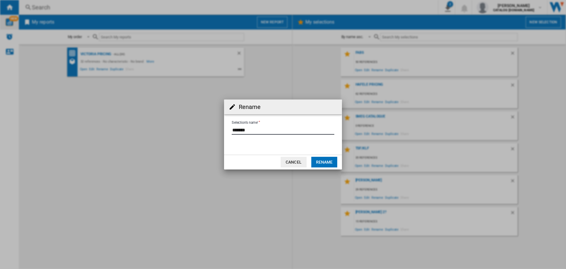
type input "*******"
click at [319, 164] on button "Rename" at bounding box center [324, 162] width 26 height 11
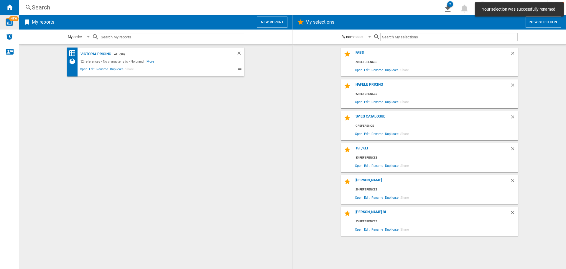
click at [367, 228] on span "Edit" at bounding box center [366, 229] width 7 height 8
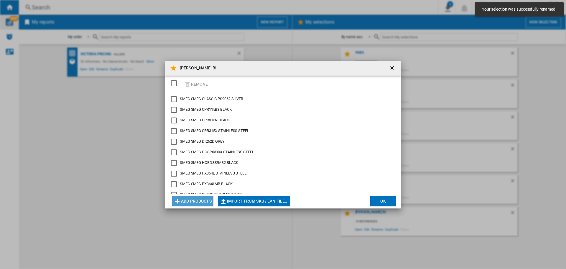
click at [195, 200] on button "Add products" at bounding box center [192, 200] width 41 height 11
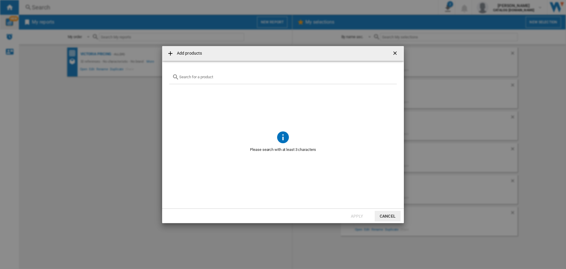
click at [214, 75] on input "Add products ..." at bounding box center [286, 77] width 215 height 4
paste input "KV394MB"
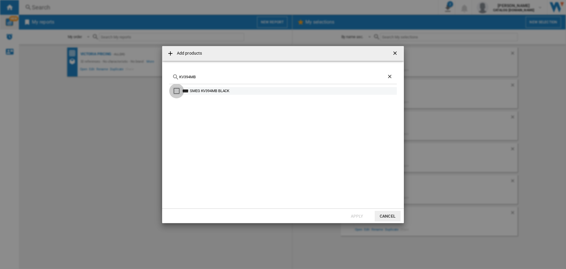
click at [177, 91] on div "Select" at bounding box center [177, 91] width 6 height 6
drag, startPoint x: 222, startPoint y: 76, endPoint x: 63, endPoint y: 65, distance: 159.5
click at [63, 65] on div "Add products KV394MB SMEG KV394MB BLACK Apply Cancel" at bounding box center [283, 134] width 566 height 269
paste input "WNP96SLAAUK1"
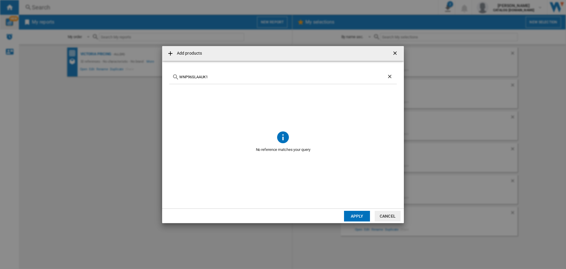
click at [219, 77] on input "WNP96SLAAUK1" at bounding box center [283, 77] width 208 height 4
click at [223, 78] on input "WNP96SLAAUK1" at bounding box center [283, 77] width 208 height 4
click at [204, 91] on div "SMEG WNP96SLAA WHITE" at bounding box center [293, 91] width 206 height 6
drag, startPoint x: 210, startPoint y: 80, endPoint x: 198, endPoint y: 77, distance: 12.4
click at [198, 77] on div "WNP96SLAA" at bounding box center [283, 77] width 228 height 14
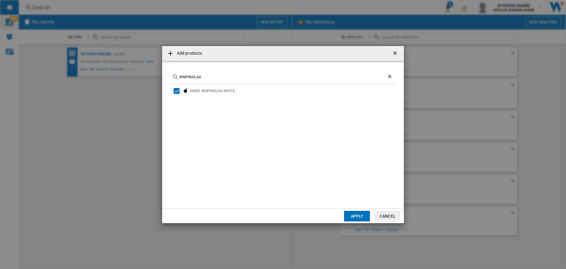
drag, startPoint x: 203, startPoint y: 77, endPoint x: 37, endPoint y: 36, distance: 170.9
click at [37, 36] on div "Add products WNP96SLAA SMEG WNP96SLAA WHITE Apply Cancel" at bounding box center [283, 134] width 566 height 269
paste input "DN064SLDUK"
click at [178, 89] on div "Select" at bounding box center [177, 91] width 6 height 6
drag, startPoint x: 214, startPoint y: 78, endPoint x: 153, endPoint y: 65, distance: 62.9
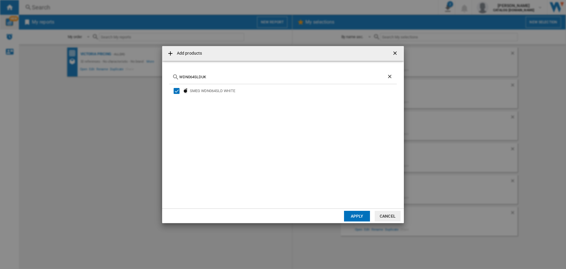
click at [153, 67] on div "Add products WDN064SLDUK SMEG WDN064SLD WHITE Apply Cancel" at bounding box center [283, 134] width 566 height 269
click at [175, 107] on div "Select" at bounding box center [177, 106] width 6 height 6
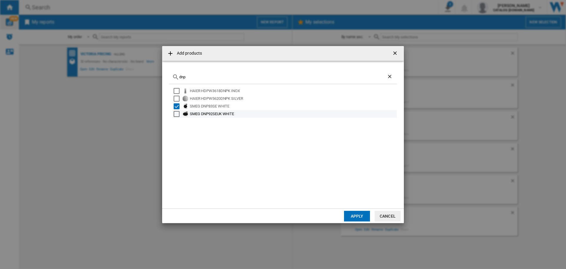
click at [175, 113] on div "Select" at bounding box center [177, 114] width 6 height 6
drag, startPoint x: 205, startPoint y: 78, endPoint x: 52, endPoint y: 47, distance: 155.6
click at [52, 47] on div "Add products dnp HAIER HDPW3618DNPK INOX HAIER HDPW5620DNPK SILVER SMEG DNP83SE…" at bounding box center [283, 134] width 566 height 269
paste input "FMI325X"
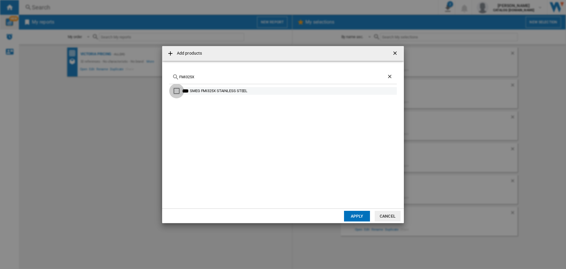
click at [177, 92] on div "Select" at bounding box center [177, 91] width 6 height 6
drag, startPoint x: 199, startPoint y: 79, endPoint x: 98, endPoint y: 60, distance: 103.4
click at [98, 60] on div "Add products FMI325X SMEG FMI325X STAINLESS STEEL Apply Cancel" at bounding box center [283, 134] width 566 height 269
drag, startPoint x: 210, startPoint y: 79, endPoint x: 118, endPoint y: 70, distance: 92.7
click at [118, 71] on div "Add products FMI325X SMEG FMI325X STAINLESS STEEL Apply Cancel" at bounding box center [283, 134] width 566 height 269
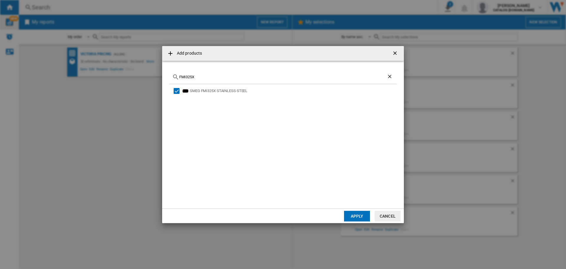
type input "f"
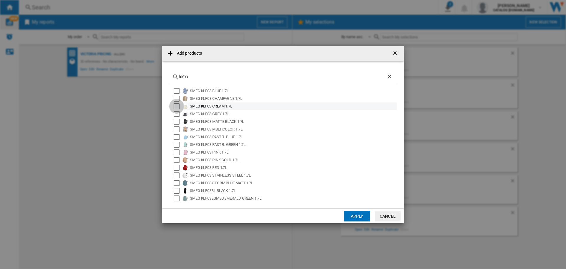
click at [177, 106] on div "Select" at bounding box center [177, 106] width 6 height 6
click at [178, 112] on div "Select" at bounding box center [177, 114] width 6 height 6
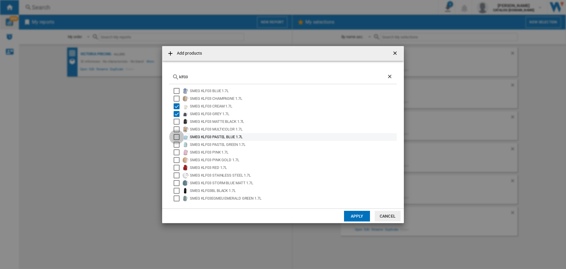
click at [178, 136] on div "Select" at bounding box center [177, 137] width 6 height 6
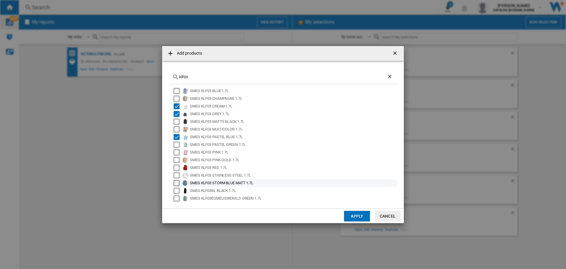
scroll to position [16, 0]
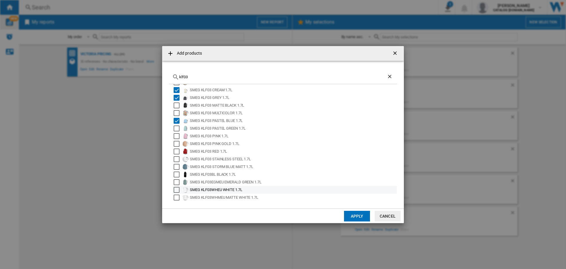
click at [176, 189] on div "Select" at bounding box center [177, 190] width 6 height 6
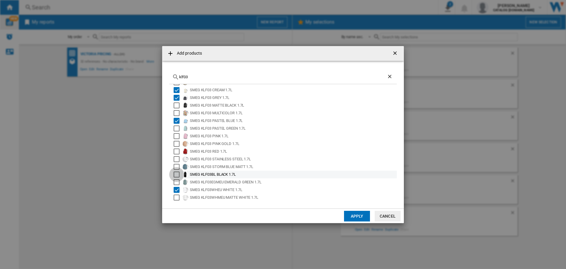
click at [177, 174] on div "Select" at bounding box center [177, 174] width 6 height 6
drag, startPoint x: 208, startPoint y: 76, endPoint x: 79, endPoint y: 57, distance: 131.0
click at [79, 57] on div "Add products klf03 SMEG KLF03 BLUE 1.7L SMEG KLF03 CHAMPAGNE 1.7L SMEG KLF03 CR…" at bounding box center [283, 134] width 566 height 269
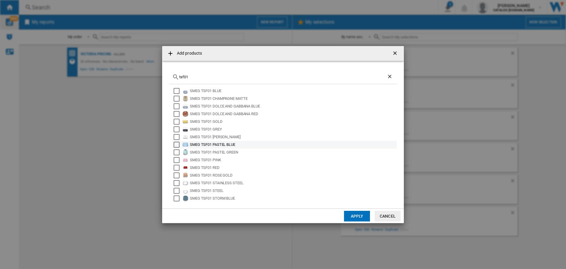
click at [176, 144] on div "Select" at bounding box center [177, 144] width 6 height 6
click at [177, 130] on div "Select" at bounding box center [177, 129] width 6 height 6
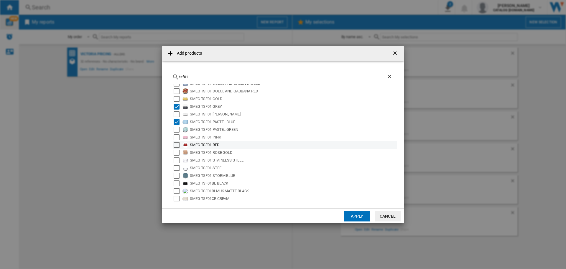
scroll to position [29, 0]
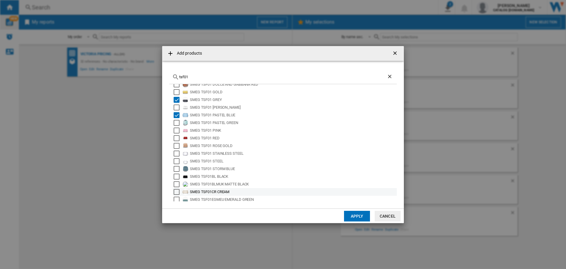
click at [177, 195] on div "SMEG TSF01CR CREAM" at bounding box center [285, 192] width 224 height 8
click at [178, 177] on div "Select" at bounding box center [177, 176] width 6 height 6
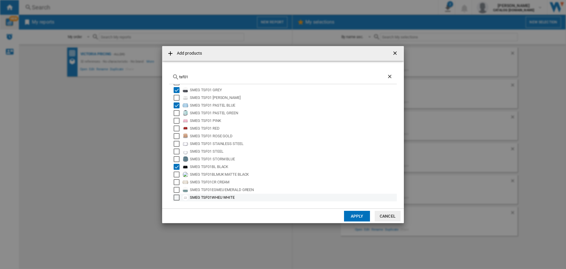
click at [177, 198] on div "Select" at bounding box center [177, 197] width 6 height 6
drag, startPoint x: 195, startPoint y: 78, endPoint x: 106, endPoint y: 63, distance: 91.2
click at [103, 65] on div "Add products tsf01 SMEG TSF01 BLUE SMEG TSF01 CHAMPAGNE MATTE SMEG TSF01 DOLCE …" at bounding box center [283, 134] width 566 height 269
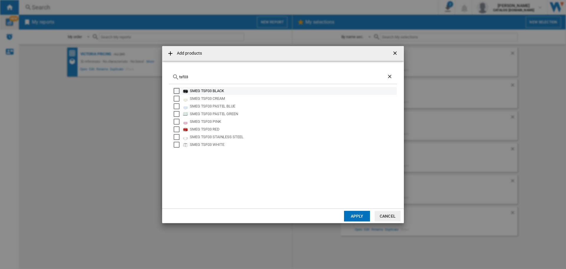
click at [213, 91] on div "SMEG TSF03 BLACK" at bounding box center [293, 91] width 206 height 6
click at [213, 97] on div "SMEG TSF03 CREAM" at bounding box center [293, 98] width 206 height 6
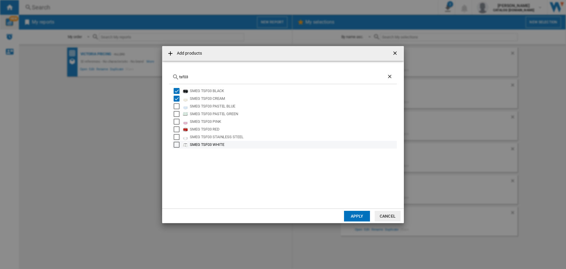
click at [205, 143] on div "SMEG TSF03 WHITE" at bounding box center [293, 144] width 206 height 6
click at [218, 104] on div "SMEG TSF03 PASTEL BLUE" at bounding box center [293, 106] width 206 height 6
drag, startPoint x: 192, startPoint y: 75, endPoint x: 2, endPoint y: 15, distance: 199.1
click at [0, 22] on div "Add products tsf03 SMEG TSF03 BLACK SMEG TSF03 CREAM SMEG TSF03 PASTEL BLUE SME…" at bounding box center [283, 134] width 566 height 269
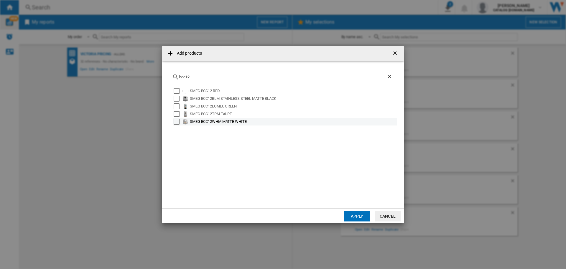
type input "bcc12"
click at [205, 121] on div "SMEG BCC12WHM MATTE WHITE" at bounding box center [293, 121] width 206 height 6
click at [203, 100] on div "SMEG BCC12BLM STAINLESS STEEL MATTE BLACK" at bounding box center [293, 98] width 206 height 6
click at [355, 218] on button "Apply" at bounding box center [357, 215] width 26 height 11
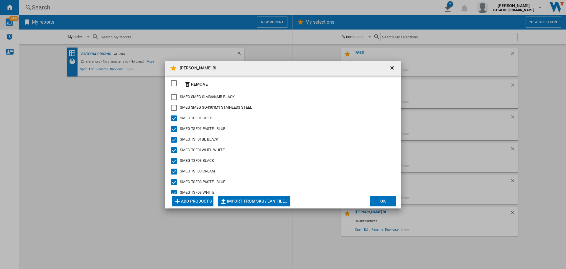
scroll to position [265, 0]
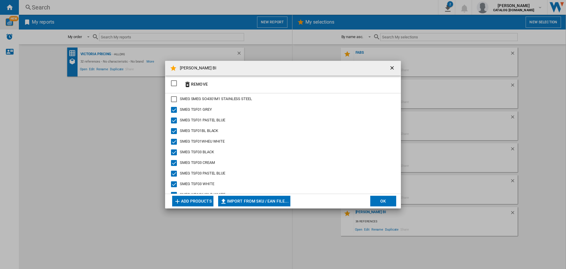
click at [330, 154] on md-checkbox "SMEG TSF03 BLACK" at bounding box center [280, 152] width 219 height 6
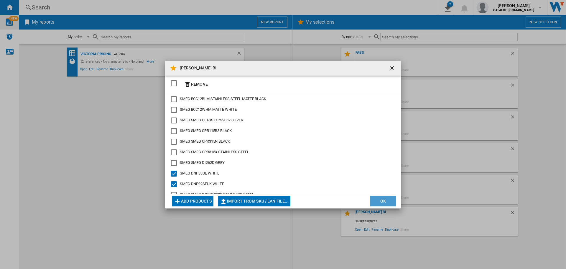
click at [377, 202] on button "OK" at bounding box center [383, 200] width 26 height 11
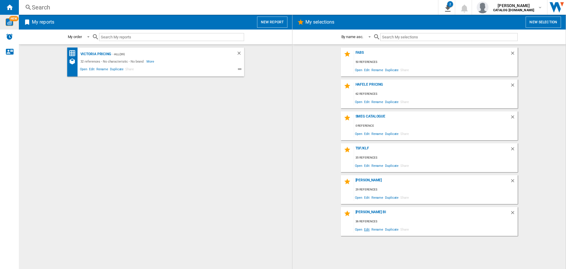
click at [368, 230] on span "Edit" at bounding box center [366, 229] width 7 height 8
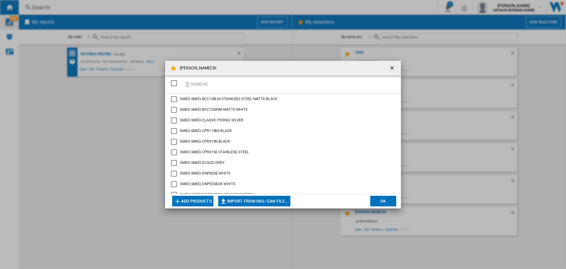
click at [237, 236] on div "[PERSON_NAME] BI Remove SMEG SMEG BCC12BLM STAINLESS STEEL MATTE BLACK SMEG SME…" at bounding box center [283, 134] width 566 height 269
click at [198, 201] on button "Add products" at bounding box center [192, 200] width 41 height 11
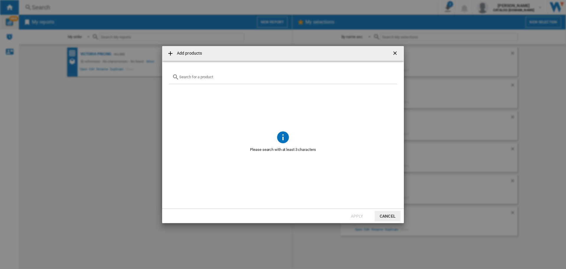
click at [227, 78] on input "Add products ..." at bounding box center [286, 77] width 215 height 4
paste input "DI262D"
drag, startPoint x: 228, startPoint y: 78, endPoint x: 126, endPoint y: 80, distance: 102.9
click at [126, 80] on div "Add products DI262D No reference matches your query Apply Cancel" at bounding box center [283, 134] width 566 height 269
paste input "OSP6390X"
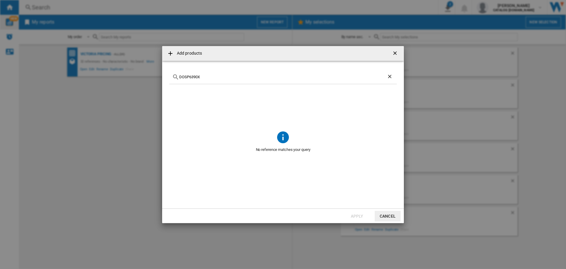
type input "DOSP6390X"
click at [389, 77] on ng-md-icon "Clear search" at bounding box center [390, 76] width 7 height 7
click at [195, 77] on input "Add products ..." at bounding box center [286, 77] width 215 height 4
paste input "DOSP6390X"
click at [213, 76] on input "DOSP6390X" at bounding box center [283, 77] width 208 height 4
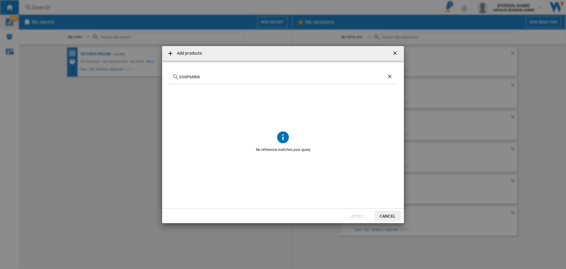
drag, startPoint x: 215, startPoint y: 78, endPoint x: 102, endPoint y: 63, distance: 113.8
click at [102, 63] on div "Add products DOSP6390X No reference matches your query Apply Cancel" at bounding box center [283, 134] width 566 height 269
paste input "CPR315"
type input "CPR315X"
drag, startPoint x: 389, startPoint y: 75, endPoint x: 250, endPoint y: 76, distance: 139.1
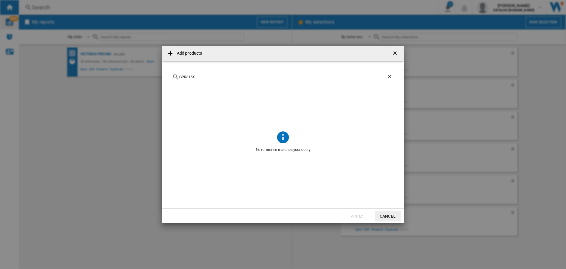
click at [389, 76] on ng-md-icon "Clear search" at bounding box center [390, 76] width 7 height 7
click at [236, 80] on div "Add products ..." at bounding box center [283, 77] width 228 height 14
click at [234, 77] on input "Add products ..." at bounding box center [286, 77] width 215 height 4
paste input "CPR315X"
type input "CPR315X"
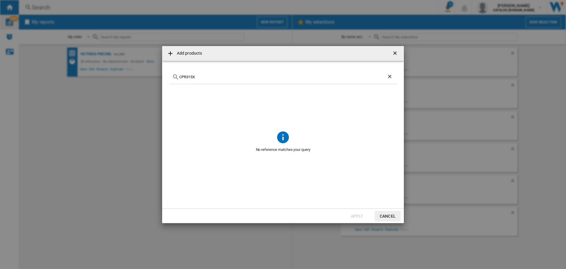
click at [390, 77] on ng-md-icon "Clear search" at bounding box center [390, 76] width 7 height 7
click at [287, 79] on div "Add products ..." at bounding box center [283, 77] width 228 height 14
click at [280, 77] on input "Add products ..." at bounding box center [286, 77] width 215 height 4
paste input "CPR315N"
type input "CPR315N"
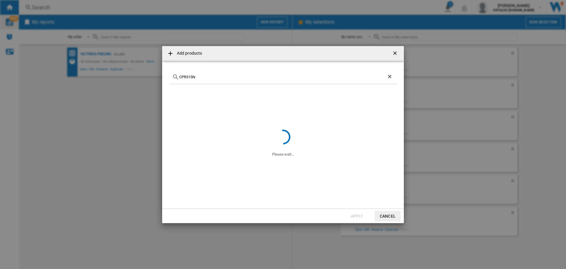
click at [390, 76] on ng-md-icon "Clear search" at bounding box center [390, 76] width 7 height 7
click at [394, 53] on ng-md-icon "getI18NText('BUTTONS.CLOSE_DIALOG')" at bounding box center [395, 53] width 7 height 7
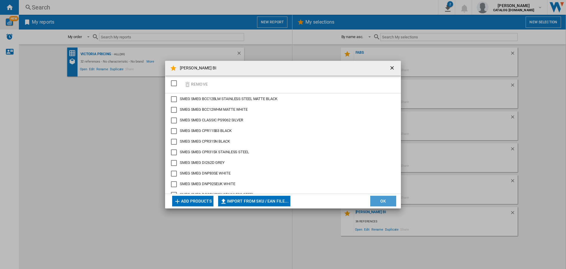
click at [385, 201] on button "OK" at bounding box center [383, 200] width 26 height 11
